Goal: Task Accomplishment & Management: Manage account settings

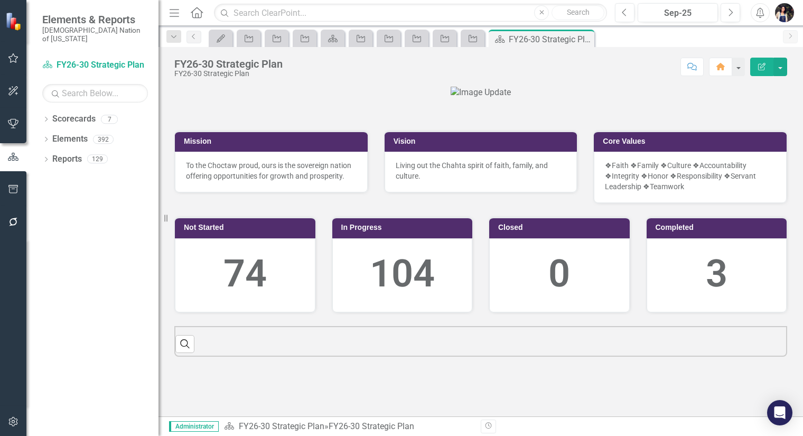
click at [179, 10] on icon "Menu" at bounding box center [174, 12] width 14 height 11
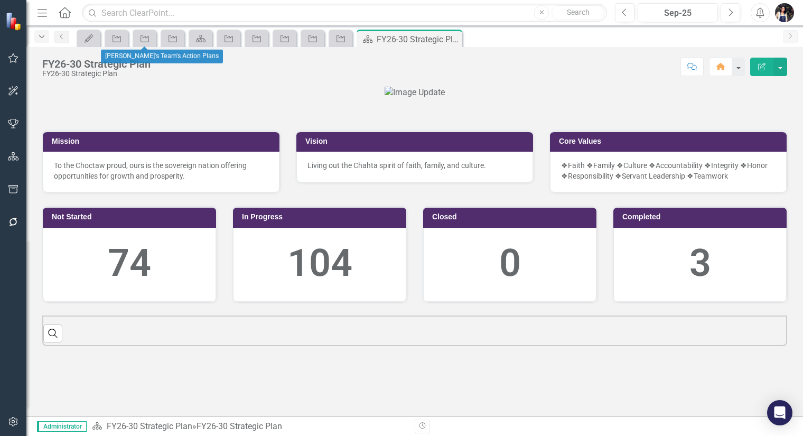
click at [40, 33] on icon "Dropdown" at bounding box center [42, 36] width 10 height 7
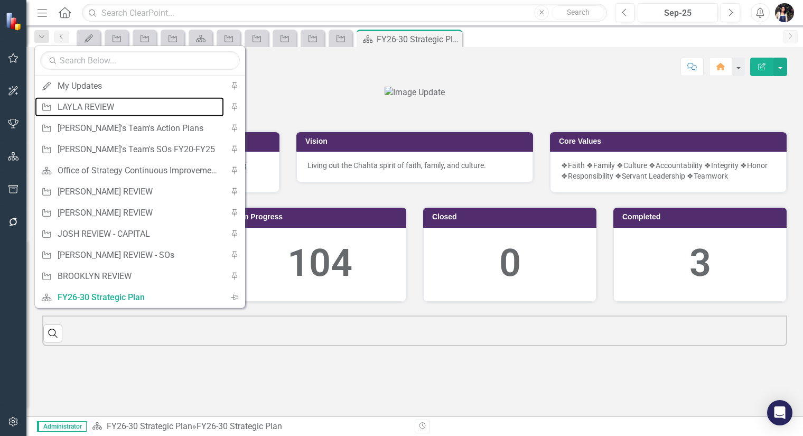
click at [95, 104] on div "LAYLA REVIEW" at bounding box center [138, 106] width 161 height 13
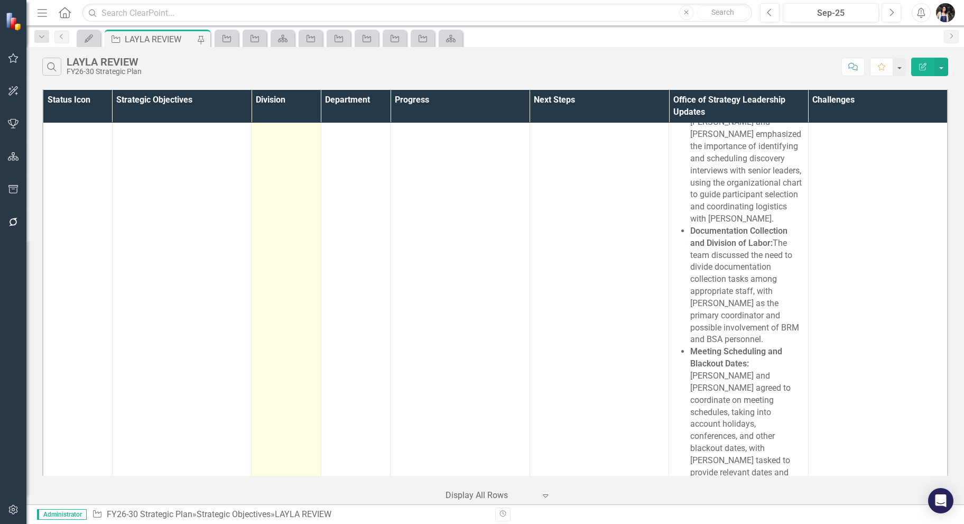
scroll to position [8729, 0]
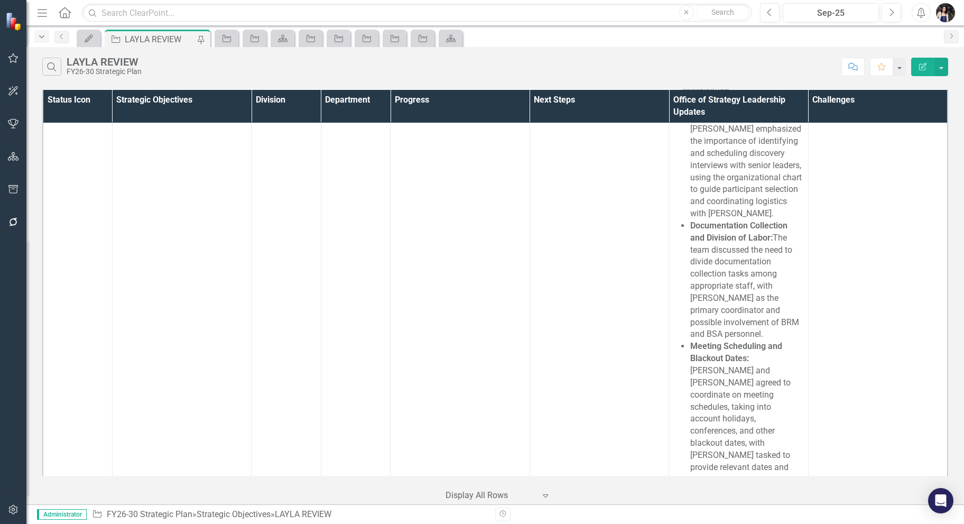
click at [43, 35] on icon "Dropdown" at bounding box center [42, 36] width 10 height 7
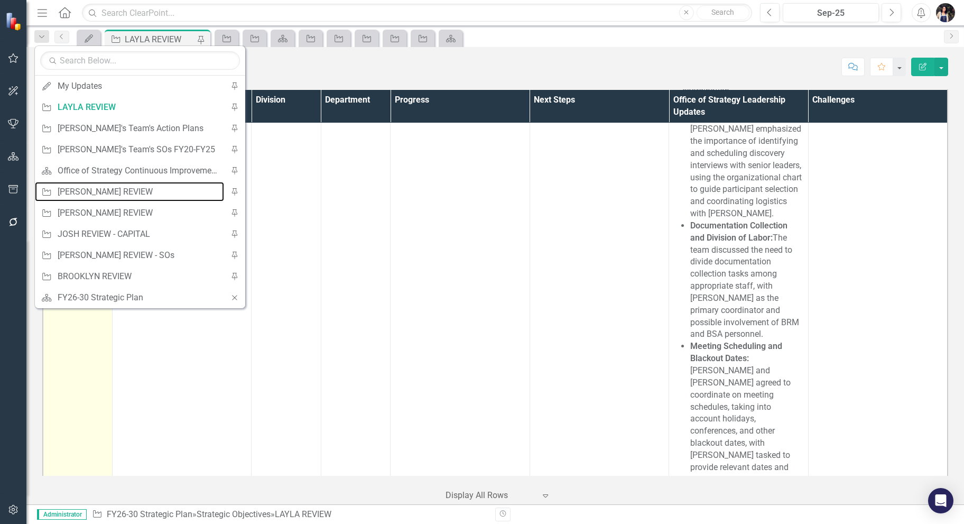
click at [97, 187] on div "[PERSON_NAME] REVIEW" at bounding box center [138, 191] width 161 height 13
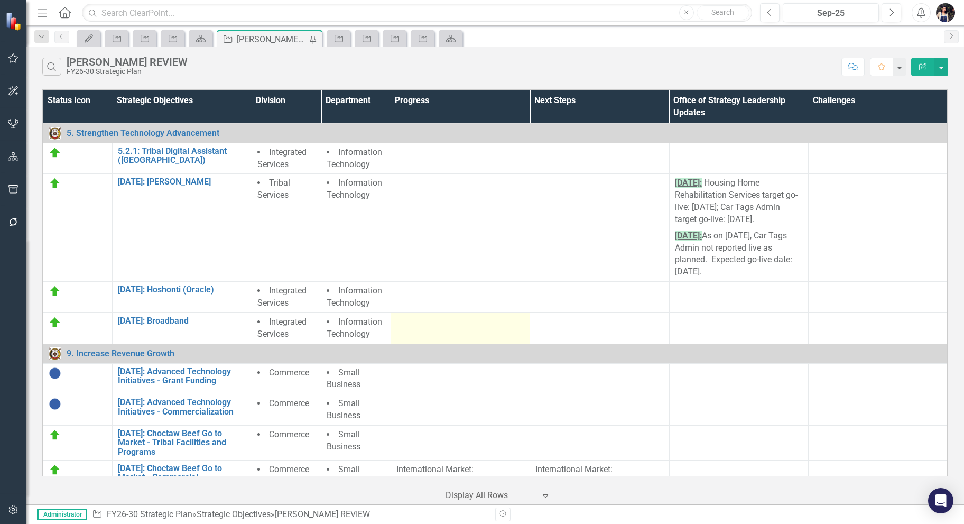
click at [469, 326] on div at bounding box center [460, 322] width 128 height 13
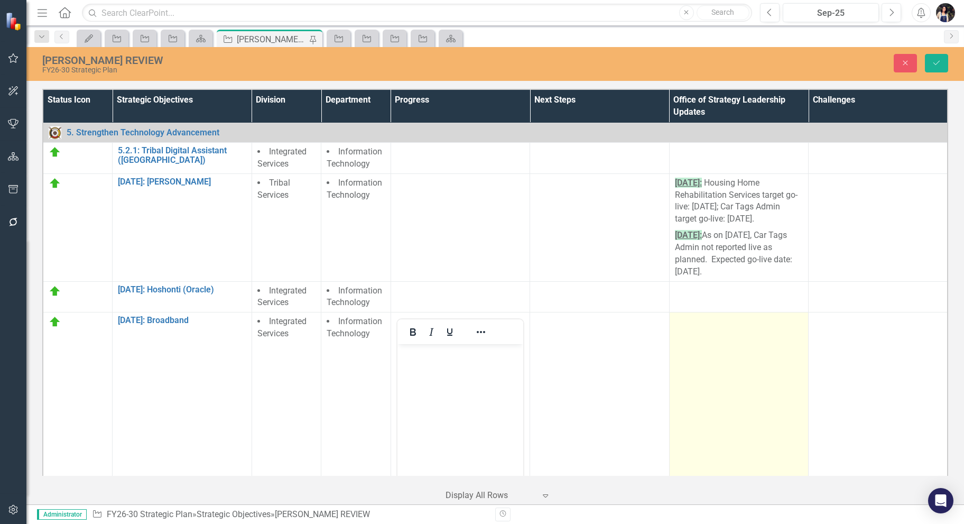
click at [734, 367] on td at bounding box center [738, 437] width 139 height 250
click at [733, 368] on td at bounding box center [738, 437] width 139 height 250
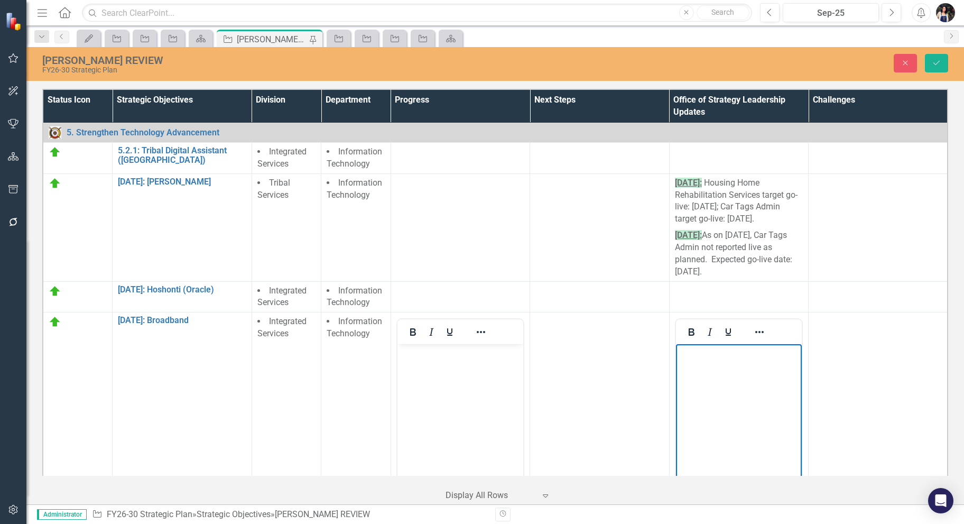
click at [737, 376] on body "Rich Text Area. Press ALT-0 for help." at bounding box center [738, 423] width 126 height 159
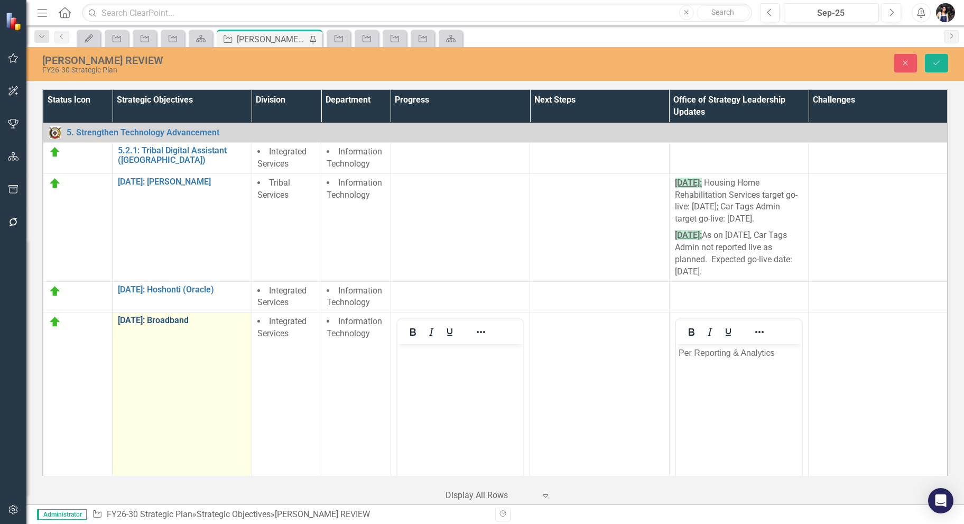
click at [168, 317] on link "[DATE]: Broadband" at bounding box center [182, 320] width 128 height 10
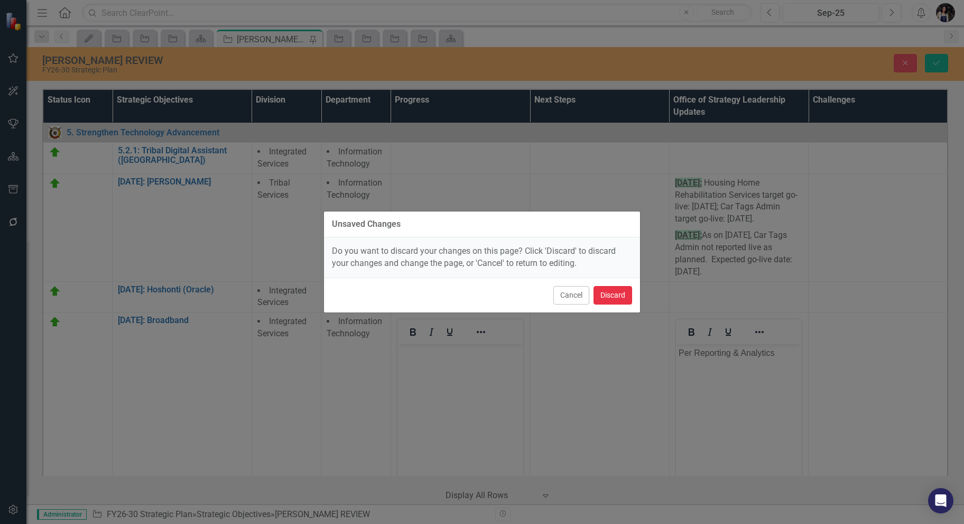
click at [617, 290] on button "Discard" at bounding box center [612, 295] width 39 height 18
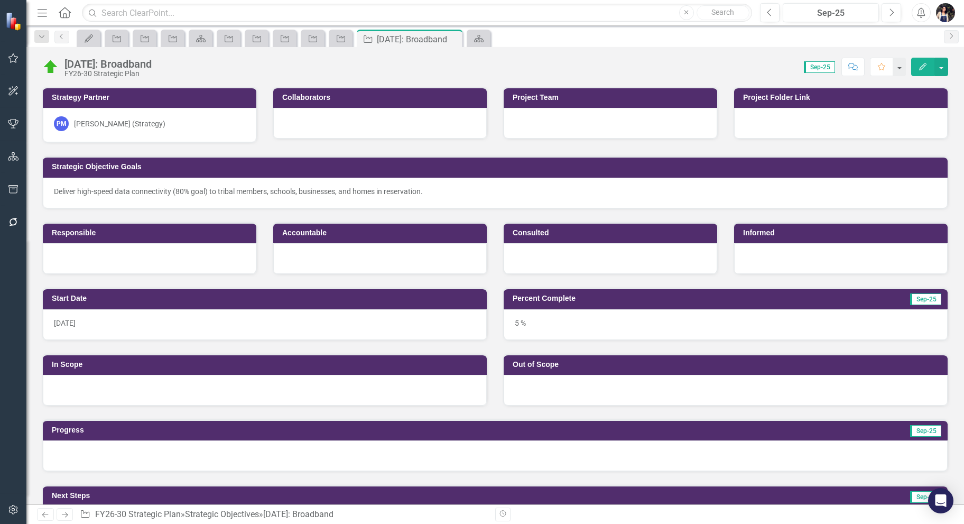
scroll to position [352, 0]
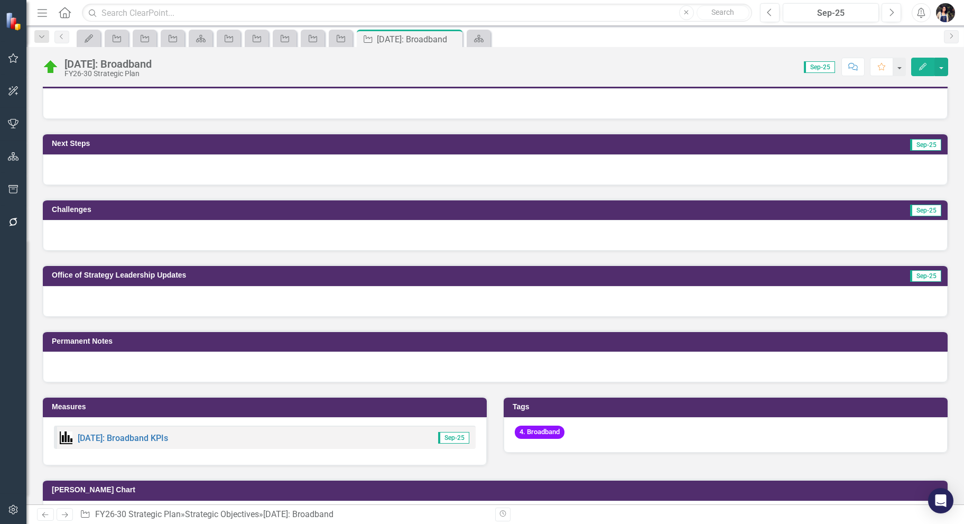
click at [608, 428] on div "4. Broadband" at bounding box center [726, 434] width 444 height 35
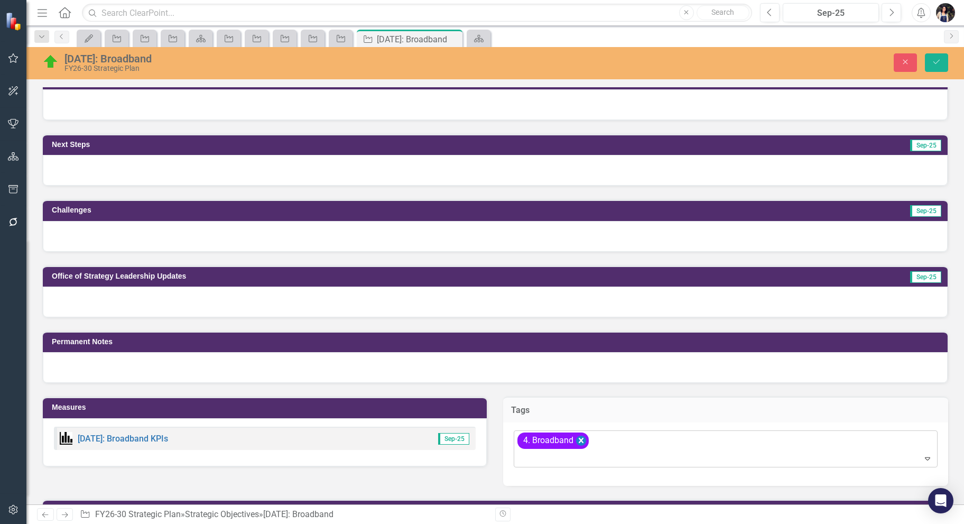
click at [580, 435] on icon "Remove [object Object]" at bounding box center [581, 440] width 10 height 13
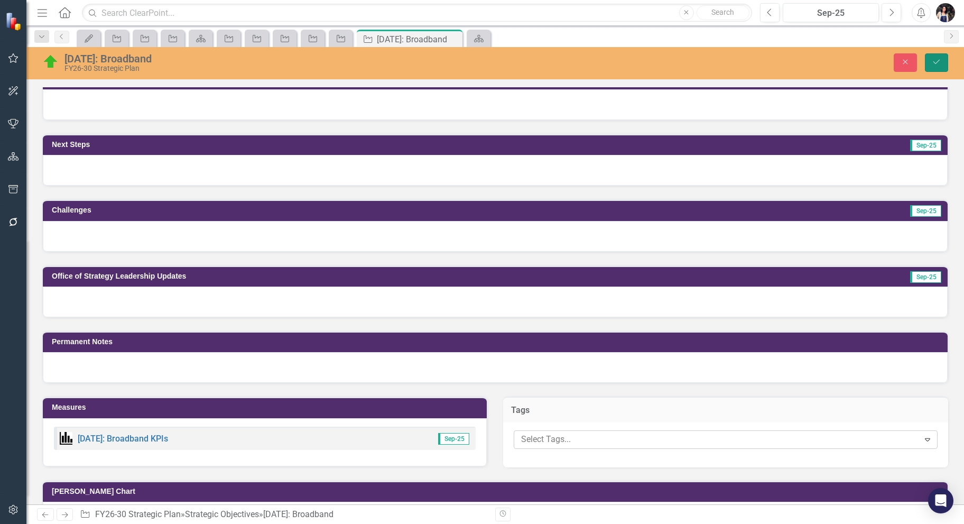
click at [803, 63] on button "Save" at bounding box center [936, 62] width 23 height 18
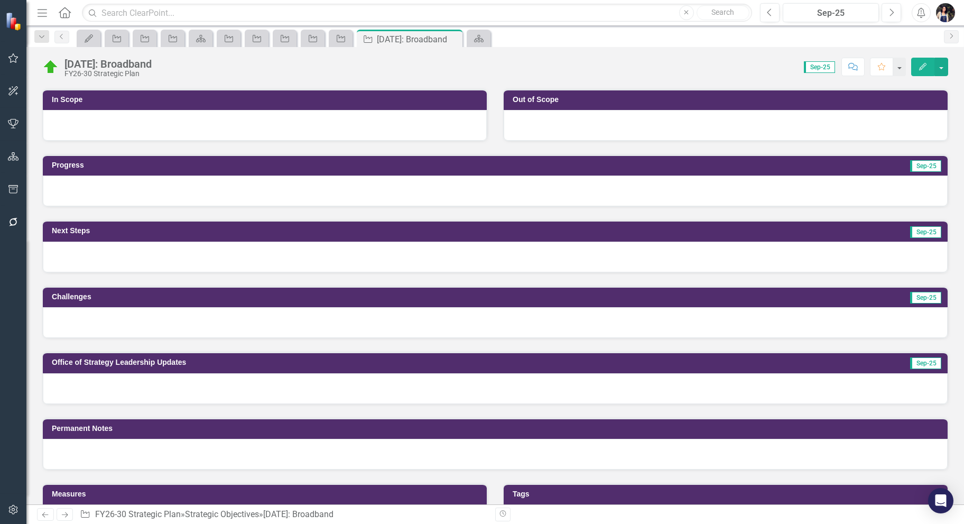
scroll to position [282, 0]
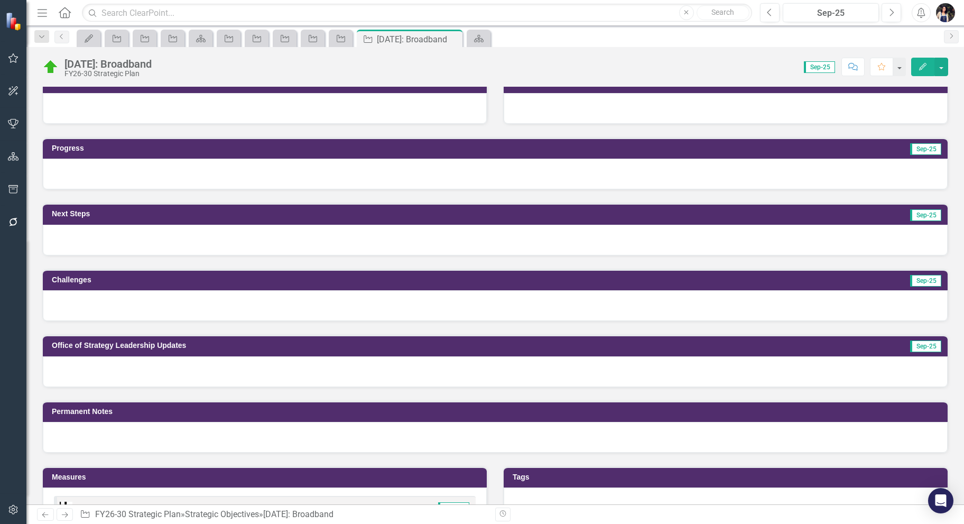
click at [262, 368] on div at bounding box center [495, 371] width 905 height 31
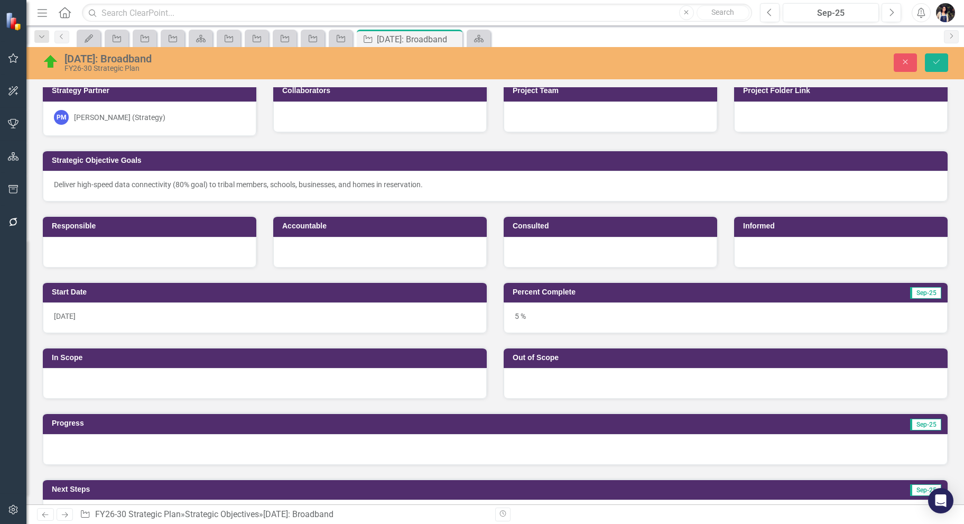
scroll to position [0, 0]
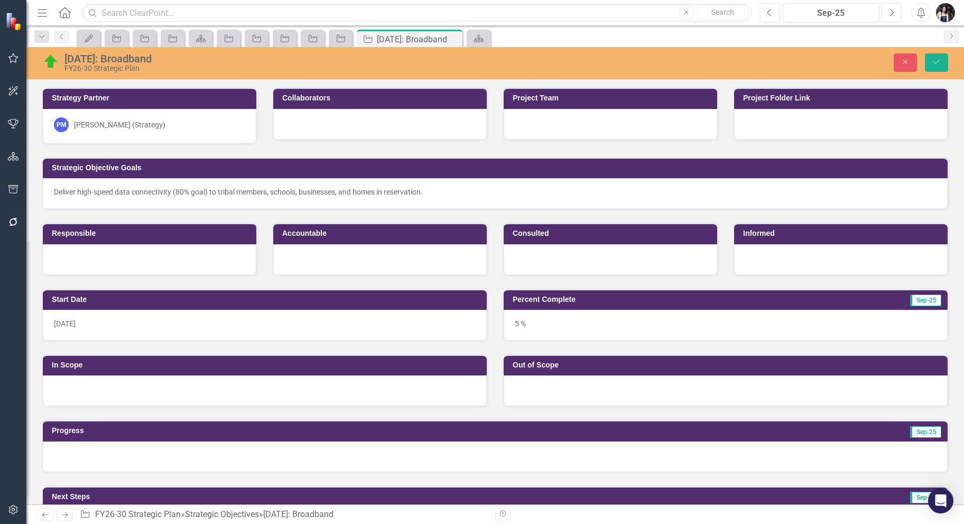
click at [542, 325] on div "5 %" at bounding box center [726, 325] width 444 height 31
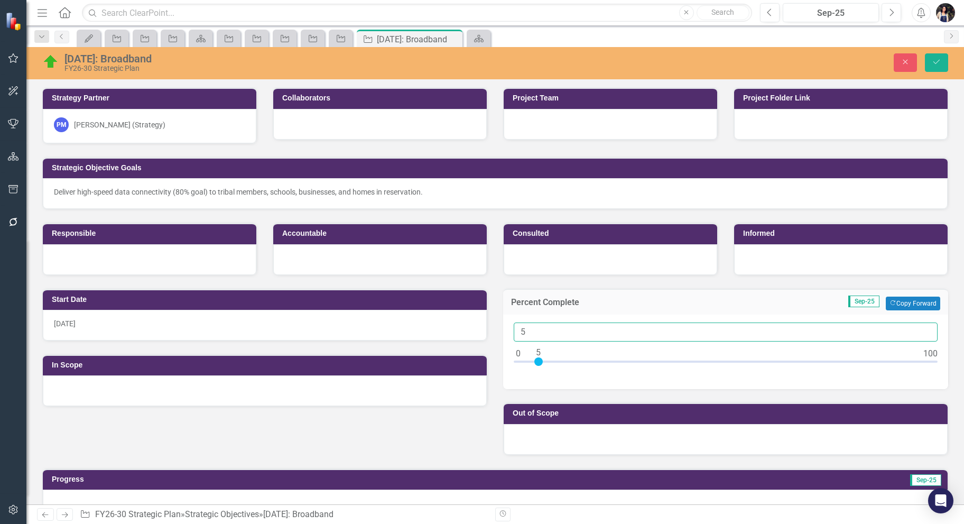
drag, startPoint x: 535, startPoint y: 330, endPoint x: 493, endPoint y: 335, distance: 42.0
click at [497, 333] on div "Percent Complete Sep-25 Copy Forward Copy Forward 5" at bounding box center [725, 332] width 461 height 114
type input "95"
click at [308, 130] on div at bounding box center [379, 124] width 213 height 31
click at [307, 129] on div at bounding box center [379, 124] width 213 height 31
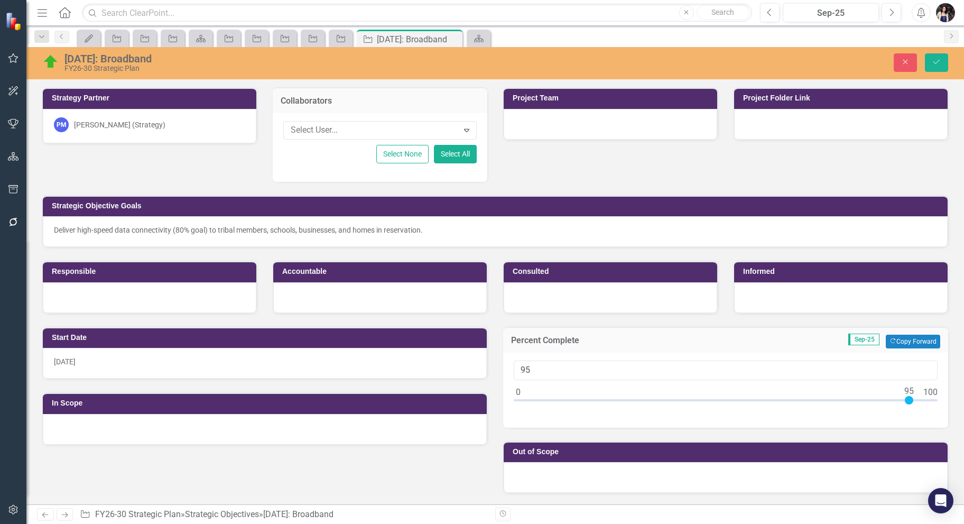
click at [130, 295] on div at bounding box center [149, 297] width 213 height 31
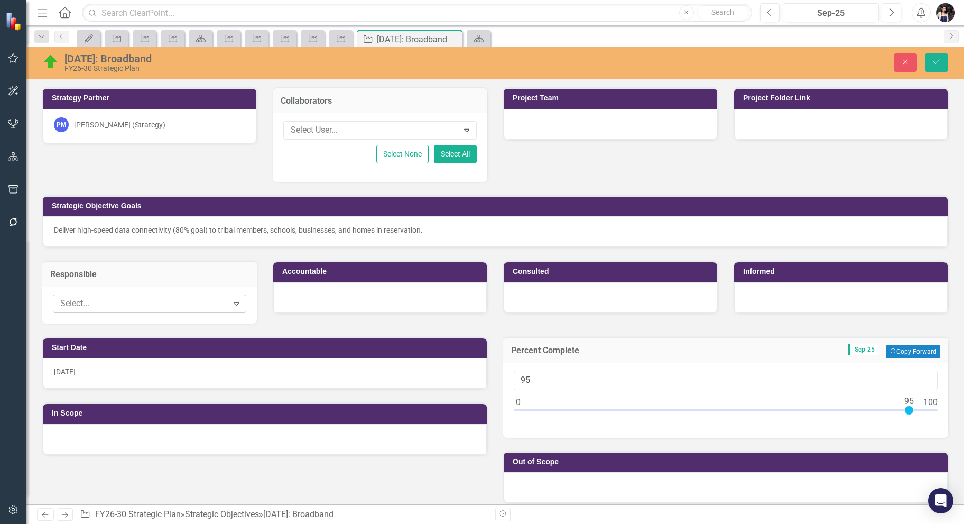
click at [128, 302] on div at bounding box center [142, 303] width 172 height 14
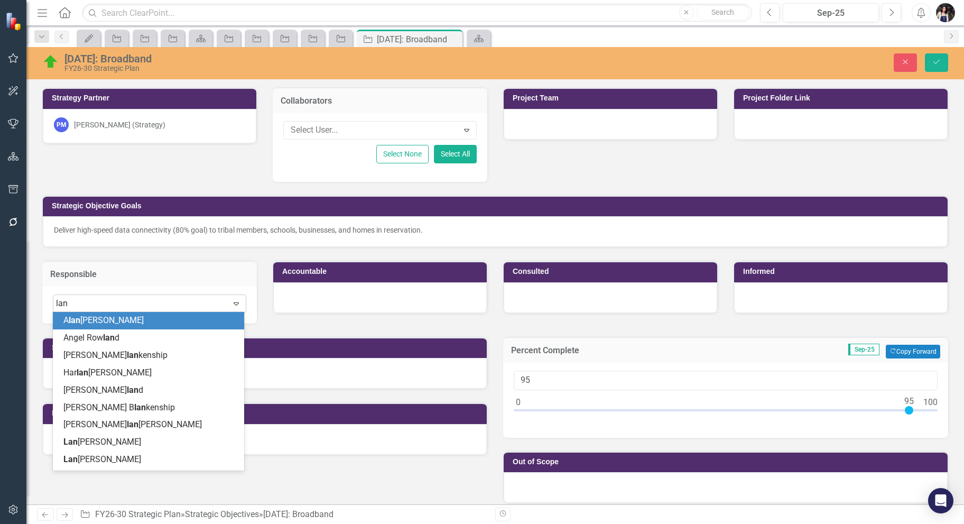
type input "lanc"
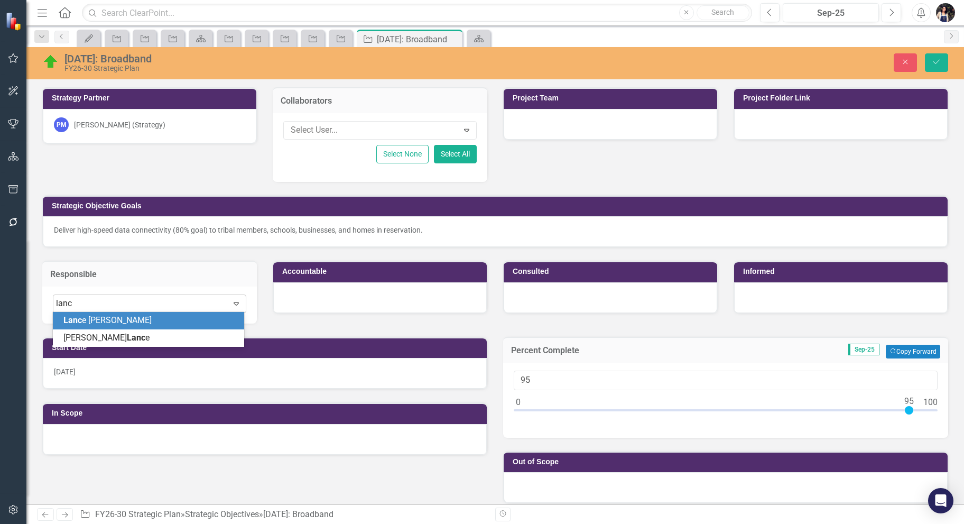
click at [135, 321] on div "Lanc e [PERSON_NAME]" at bounding box center [150, 320] width 174 height 12
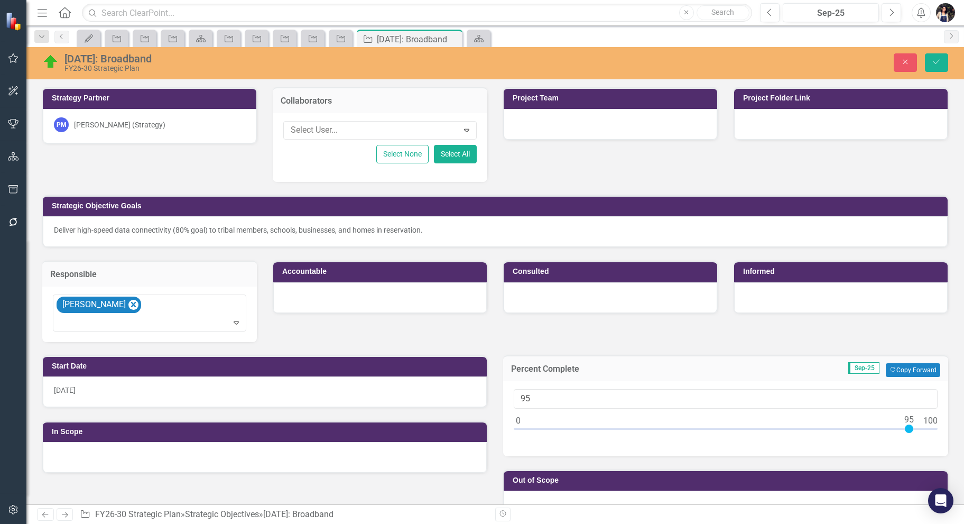
click at [318, 291] on div at bounding box center [379, 297] width 213 height 31
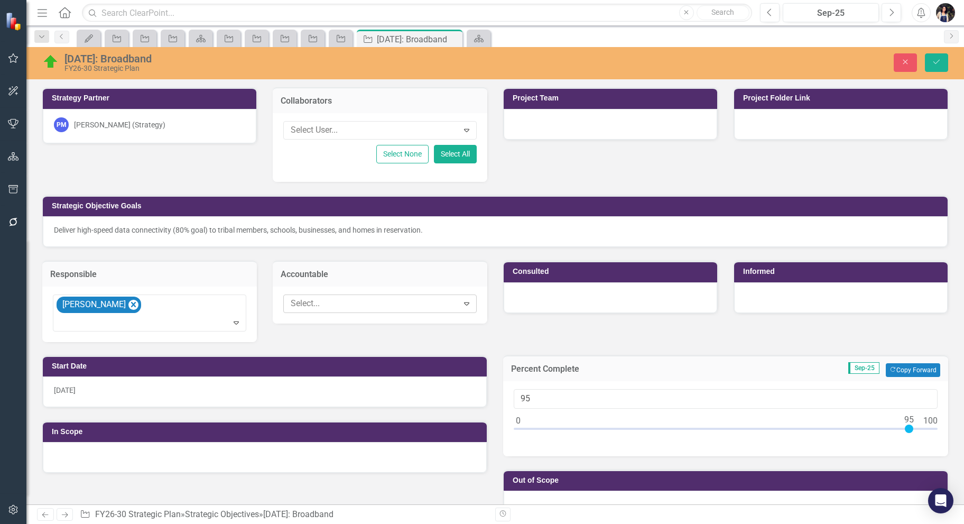
click at [356, 302] on div at bounding box center [372, 303] width 172 height 14
type input "dav"
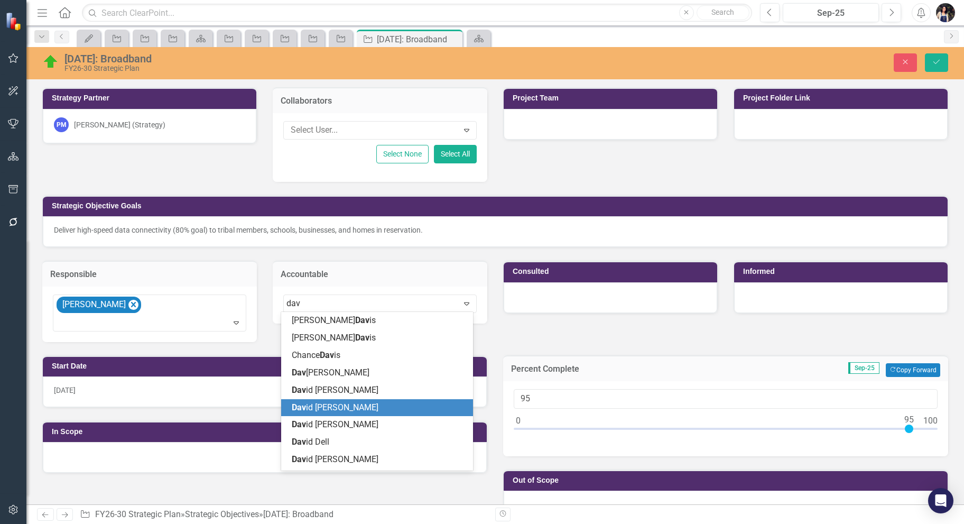
scroll to position [70, 0]
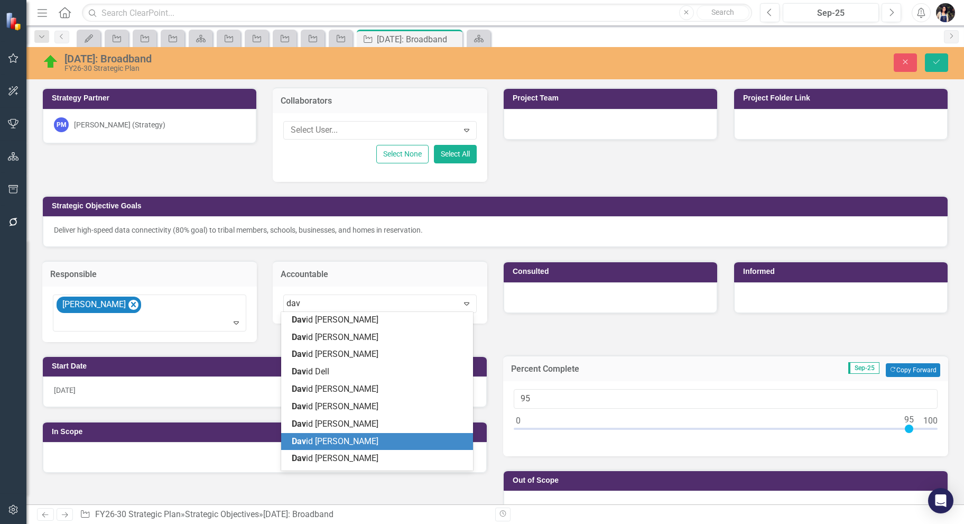
click at [362, 435] on div "Dav id [PERSON_NAME]" at bounding box center [379, 441] width 174 height 12
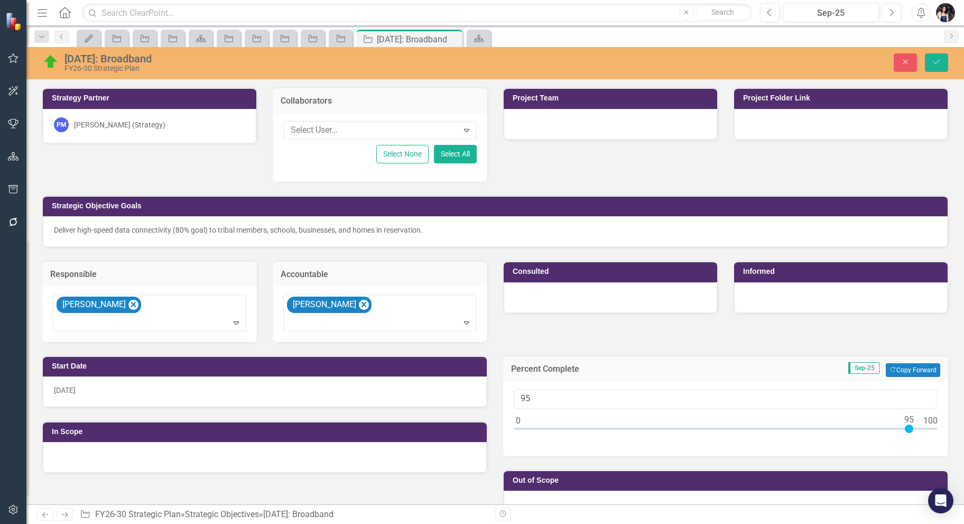
click at [595, 297] on div at bounding box center [610, 297] width 213 height 31
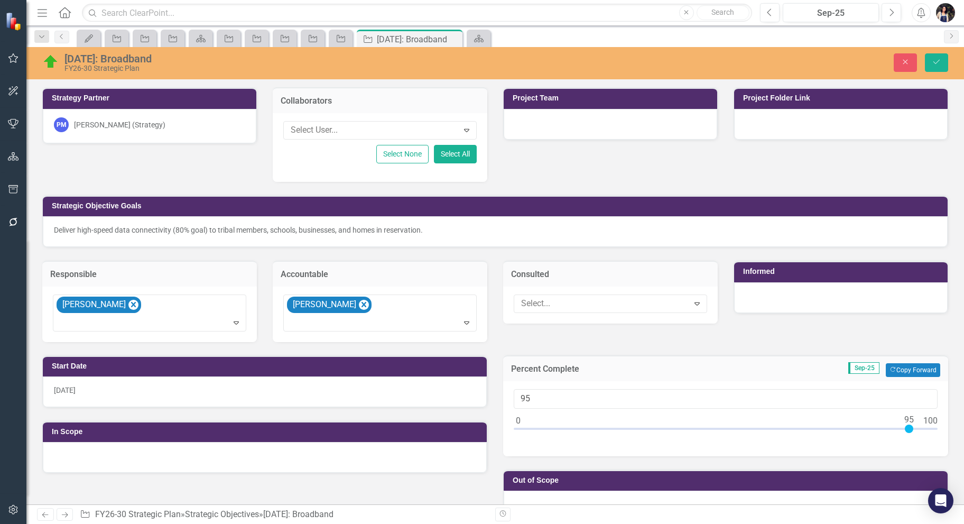
click at [761, 294] on div at bounding box center [840, 297] width 213 height 31
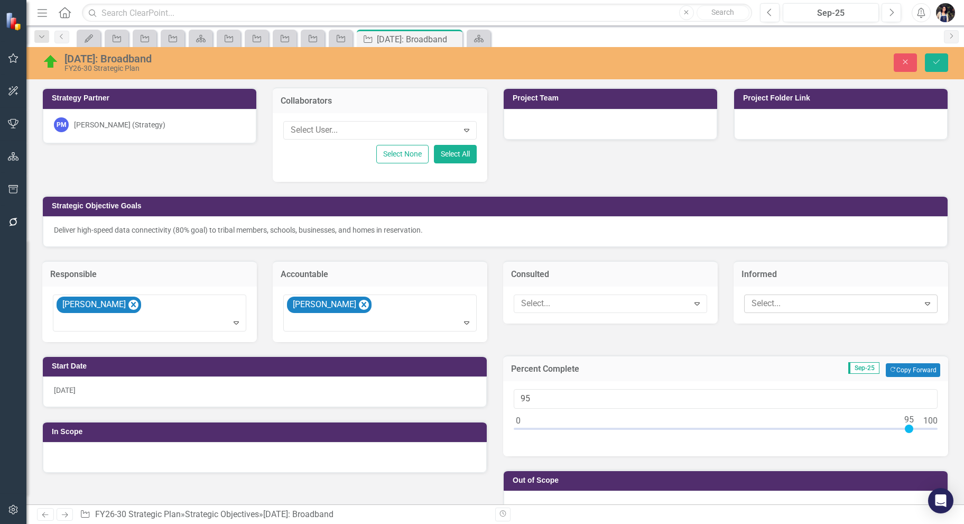
click at [766, 306] on div at bounding box center [833, 303] width 172 height 14
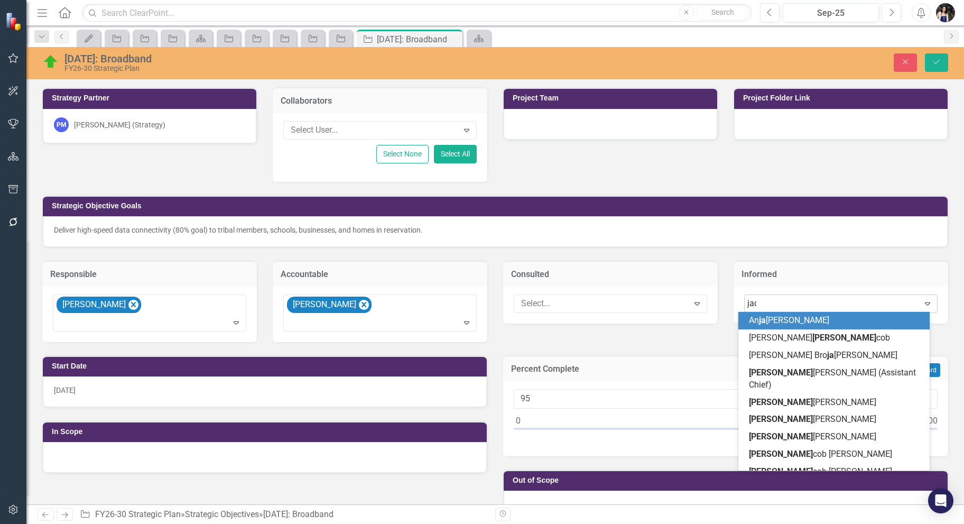
type input "jack"
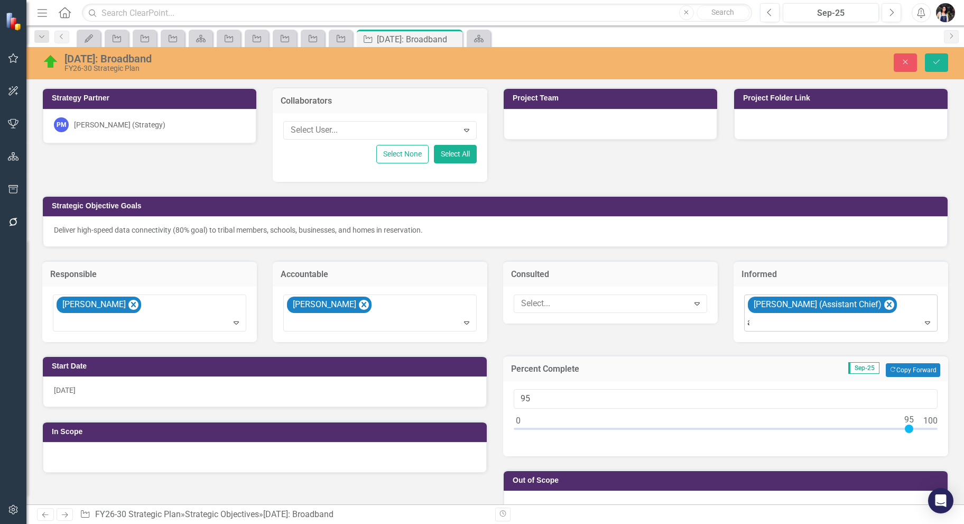
type input "anth"
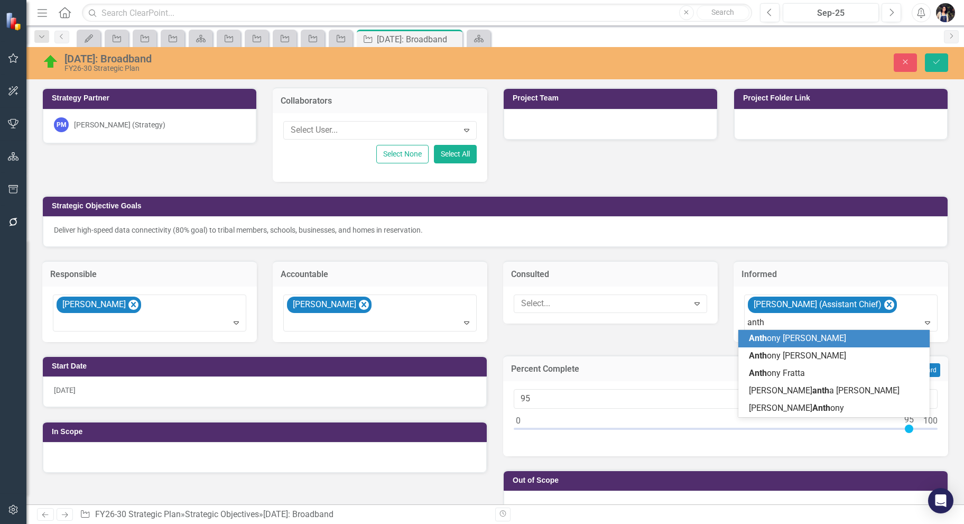
click at [790, 341] on span "Anth ony [PERSON_NAME]" at bounding box center [797, 338] width 97 height 10
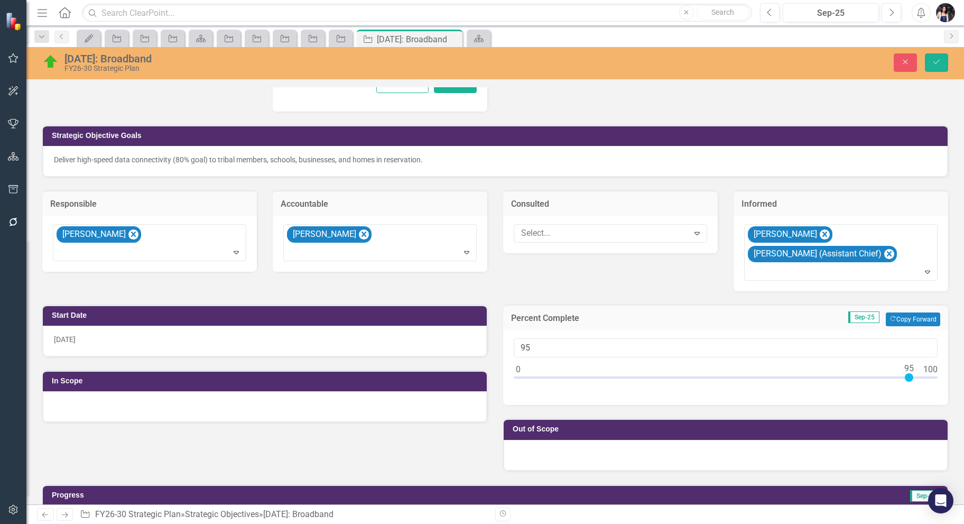
click at [204, 341] on div "[DATE]" at bounding box center [265, 340] width 444 height 31
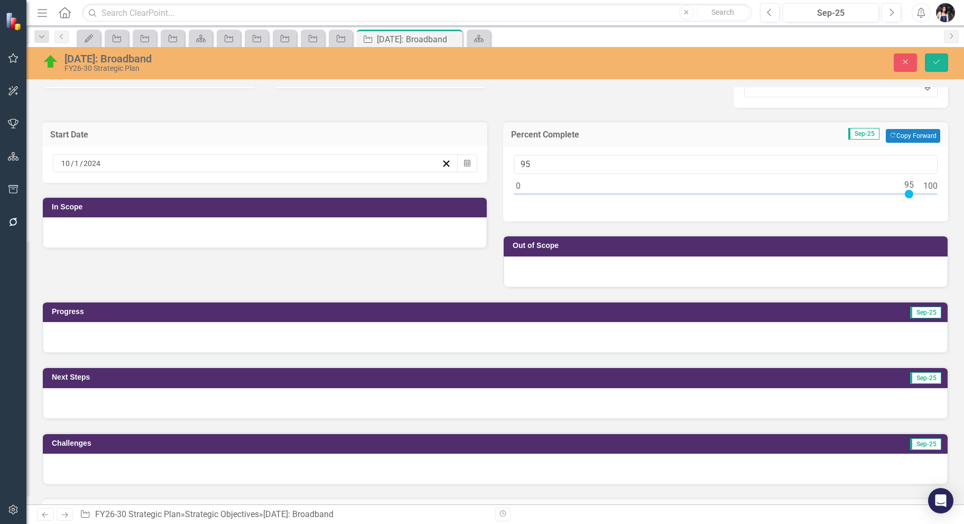
scroll to position [282, 0]
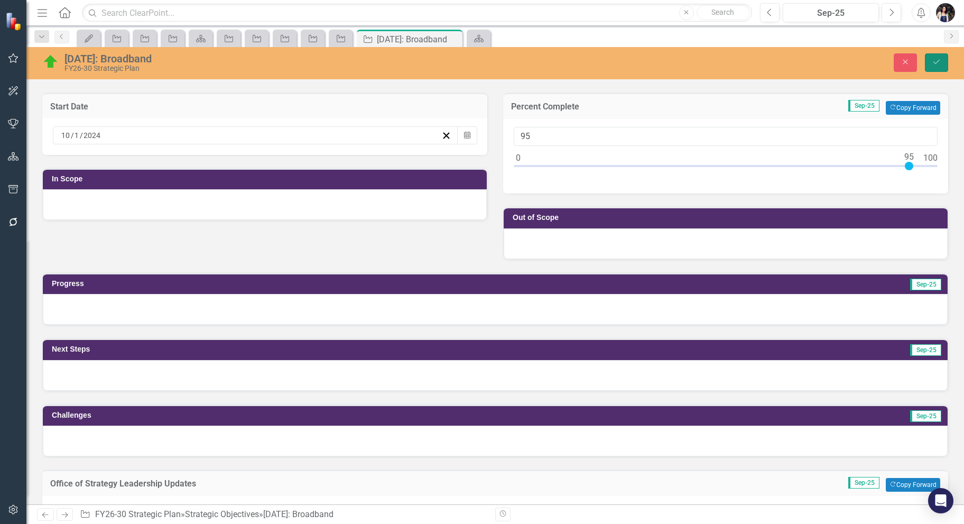
click at [803, 63] on icon "Save" at bounding box center [937, 61] width 10 height 7
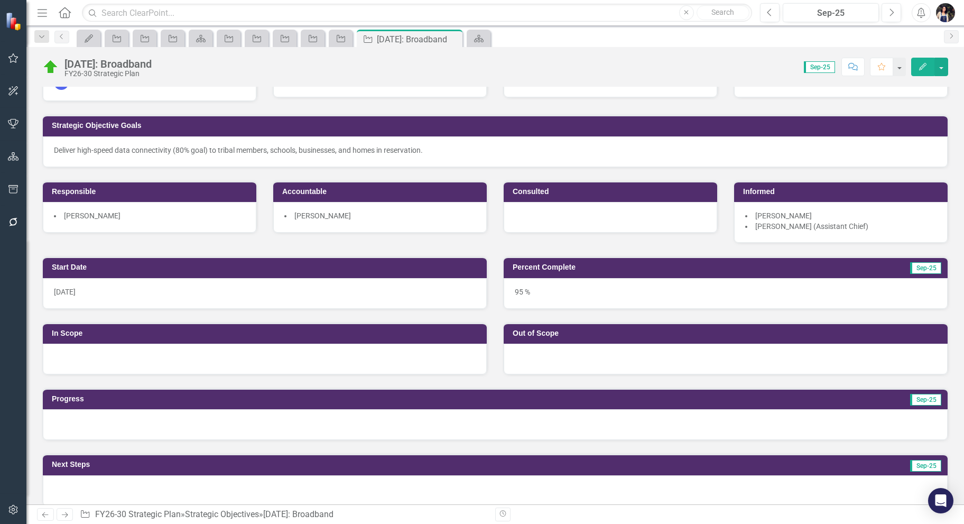
scroll to position [0, 0]
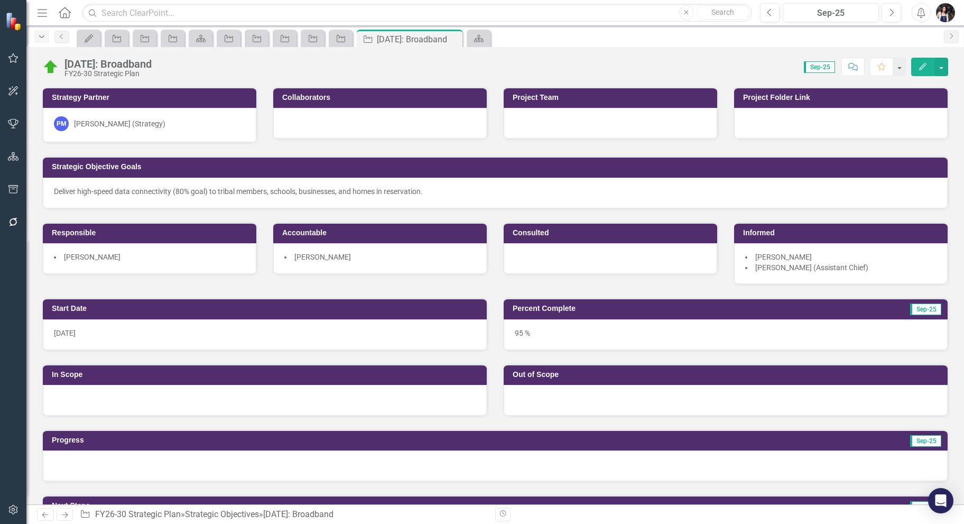
click at [40, 40] on icon "Dropdown" at bounding box center [42, 36] width 10 height 7
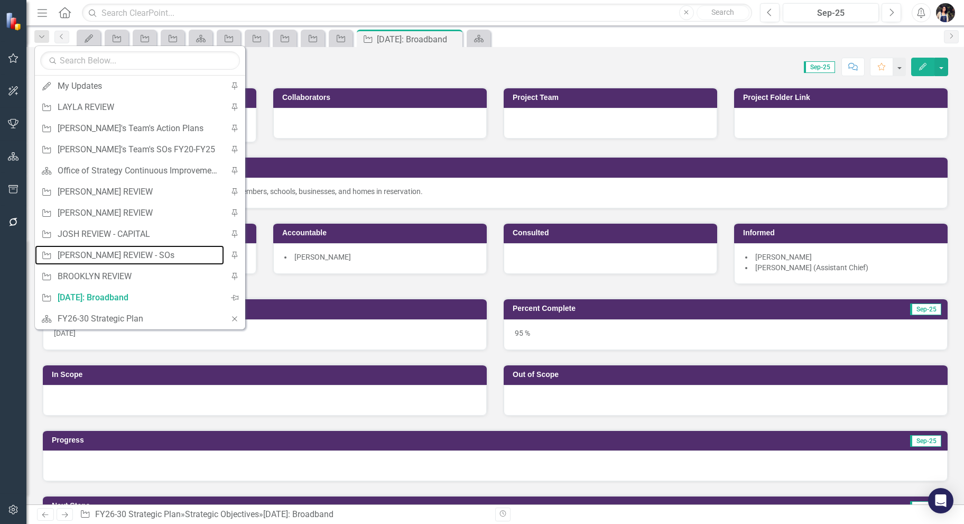
click at [135, 253] on div "[PERSON_NAME] REVIEW - SOs" at bounding box center [138, 254] width 161 height 13
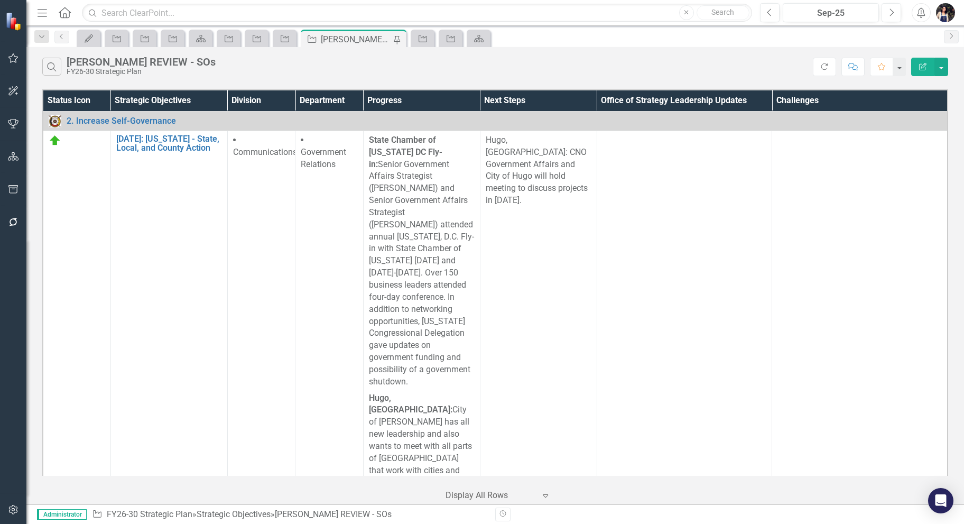
click at [41, 16] on icon "Menu" at bounding box center [42, 12] width 14 height 11
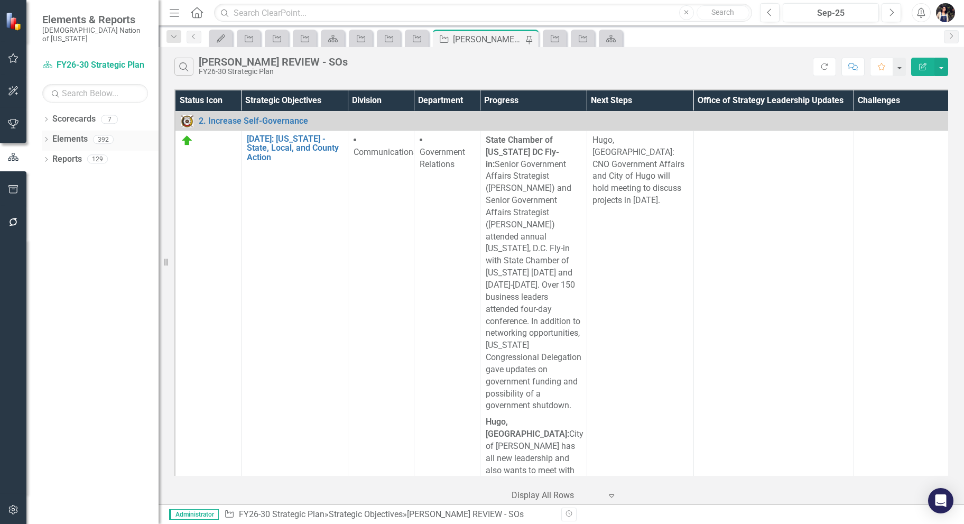
click at [83, 133] on link "Elements" at bounding box center [69, 139] width 35 height 12
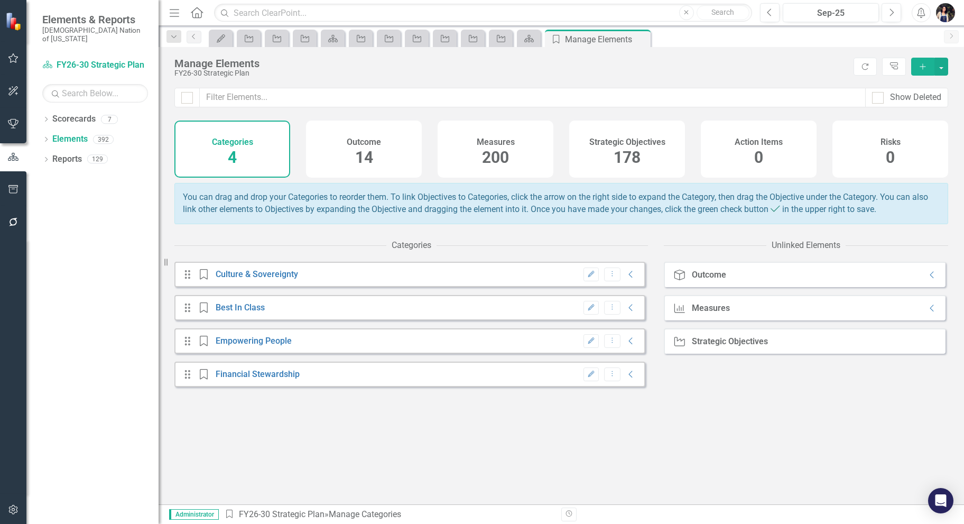
click at [614, 174] on div "Strategic Objectives 178" at bounding box center [627, 148] width 116 height 57
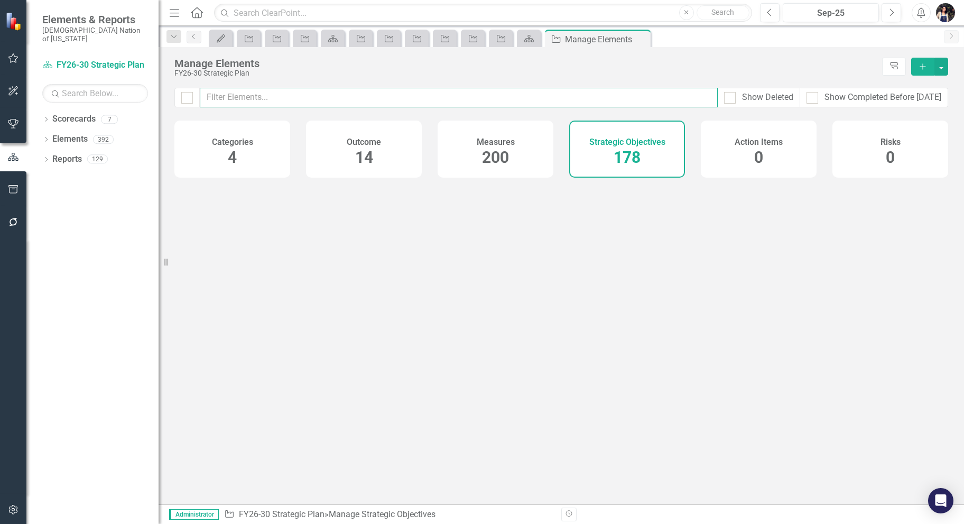
click at [557, 96] on input "text" at bounding box center [459, 98] width 518 height 20
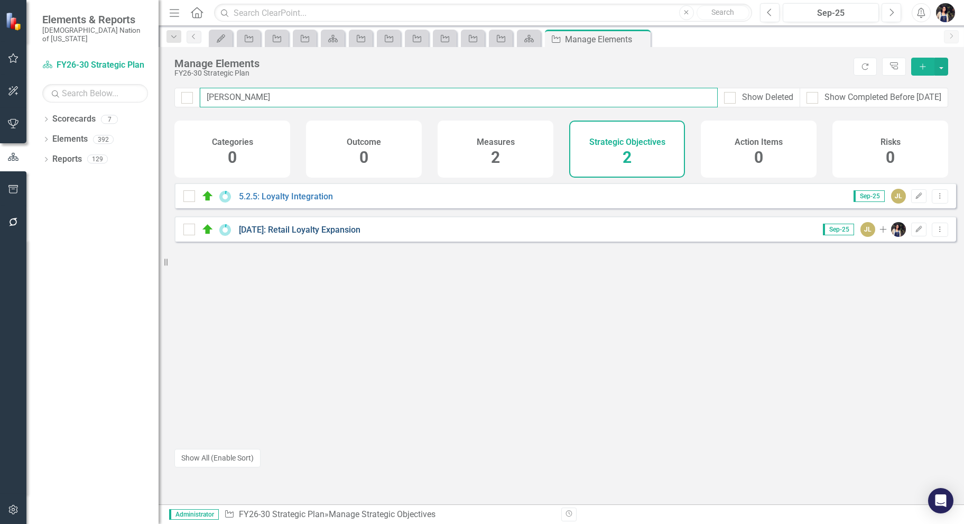
type input "[PERSON_NAME]"
click at [341, 235] on link "[DATE]: Retail Loyalty Expansion" at bounding box center [300, 230] width 122 height 10
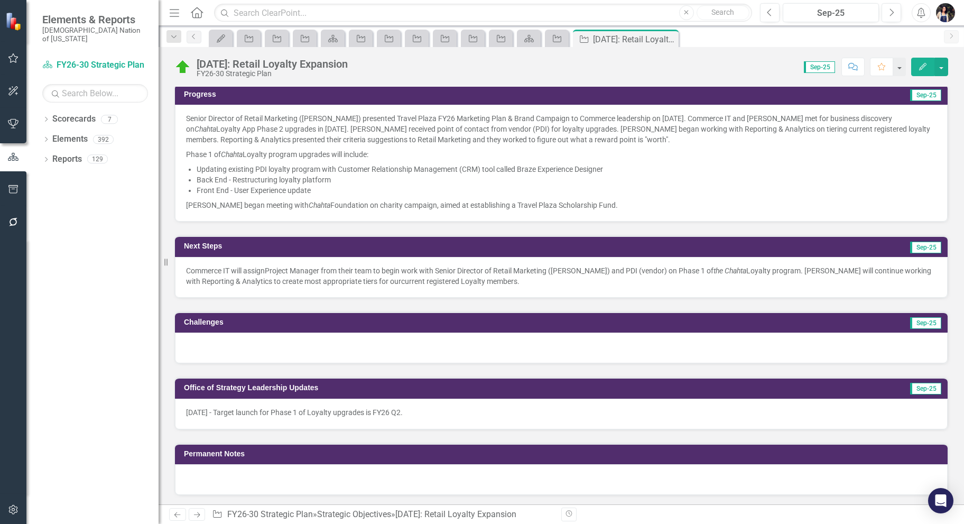
scroll to position [282, 0]
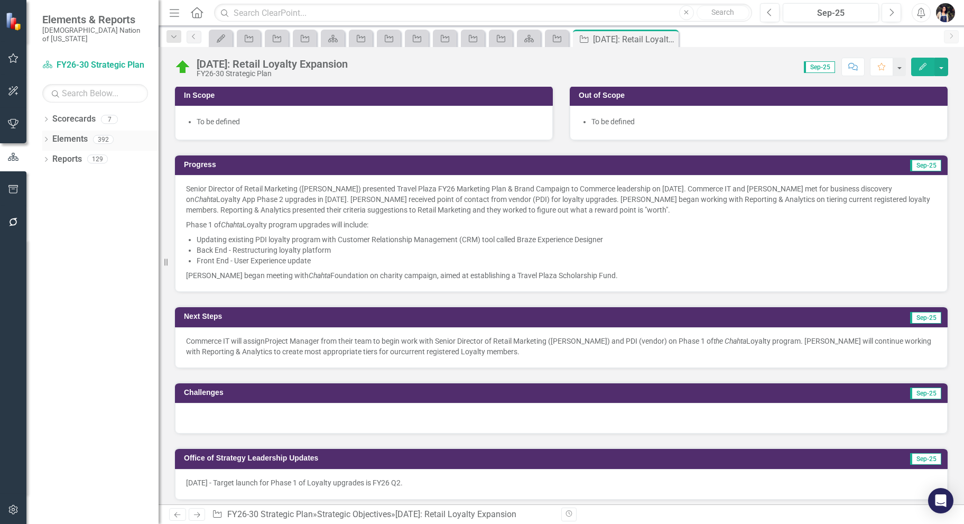
click at [79, 133] on link "Elements" at bounding box center [69, 139] width 35 height 12
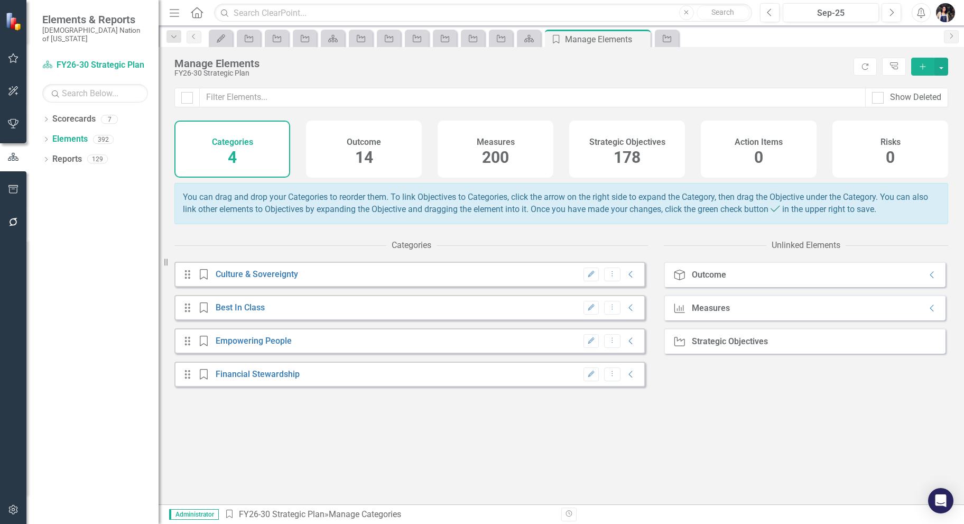
click at [646, 157] on div "Strategic Objectives 178" at bounding box center [627, 148] width 116 height 57
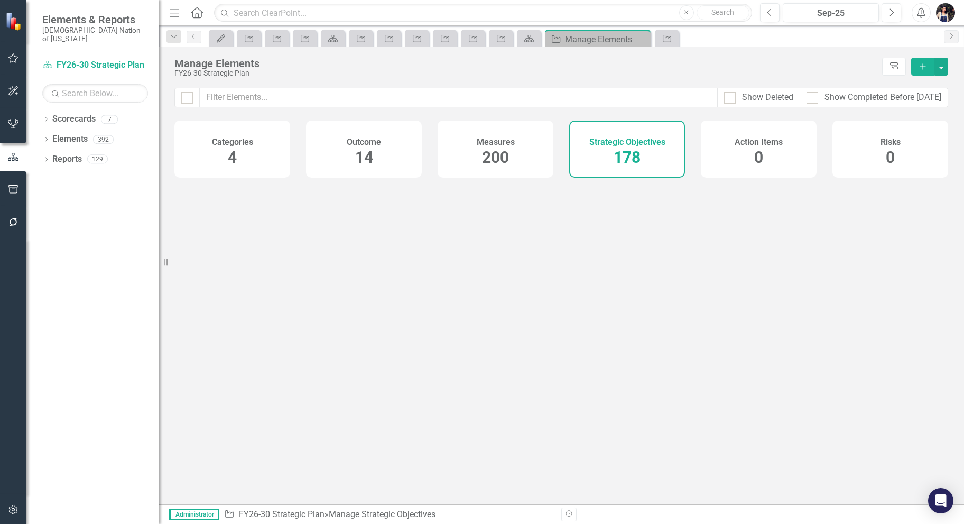
click at [635, 157] on span "178" at bounding box center [626, 157] width 27 height 18
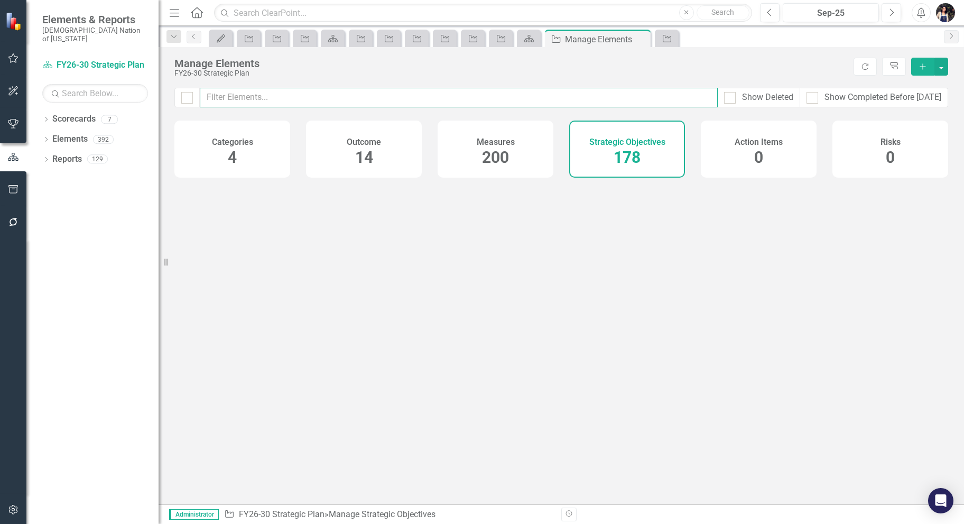
click at [410, 97] on input "text" at bounding box center [459, 98] width 518 height 20
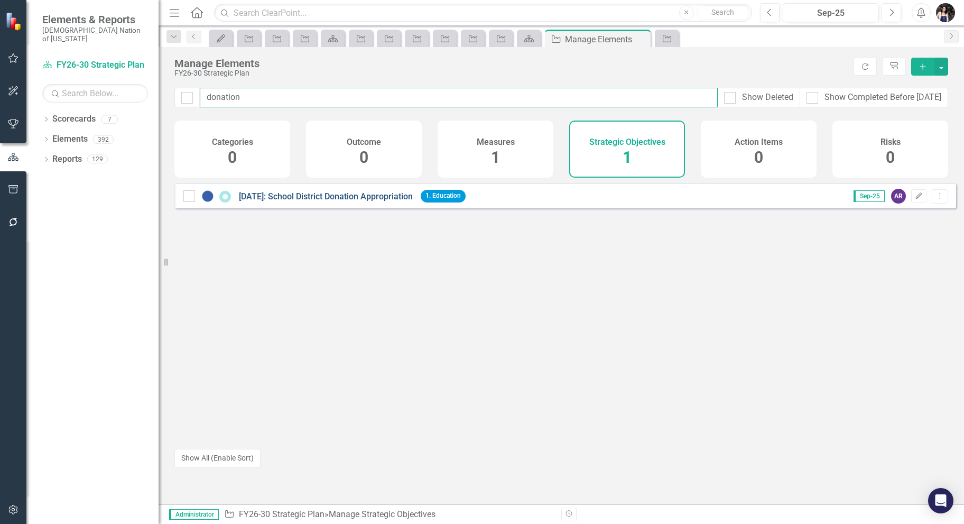
type input "donation"
click at [384, 201] on link "[DATE]: School District Donation Appropriation" at bounding box center [326, 196] width 174 height 10
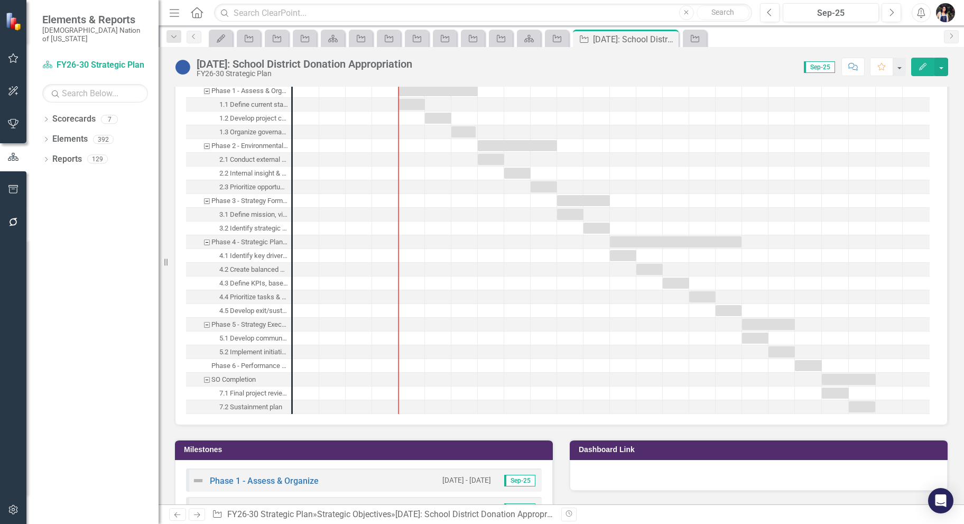
scroll to position [986, 0]
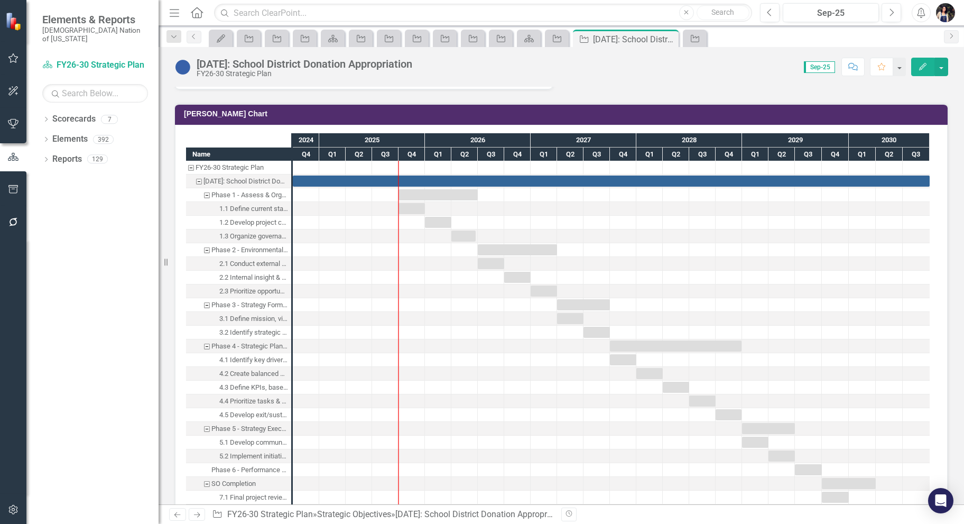
scroll to position [423, 0]
